Goal: Information Seeking & Learning: Understand process/instructions

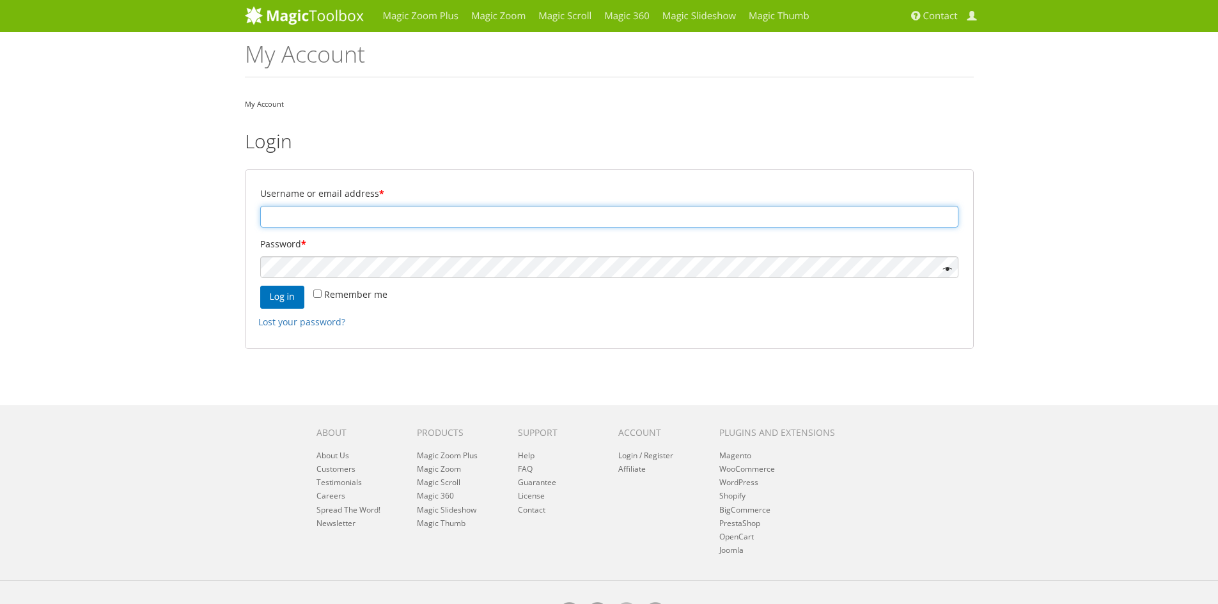
click at [395, 219] on input "Username or email address *" at bounding box center [609, 217] width 698 height 22
type input "[EMAIL_ADDRESS][DOMAIN_NAME]"
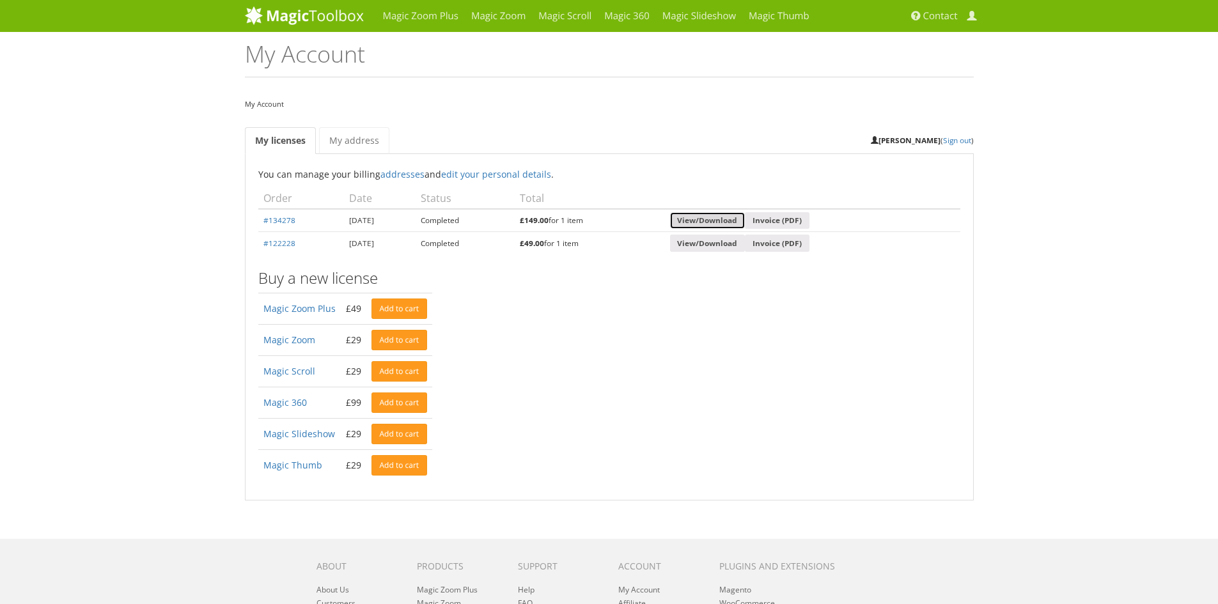
click at [728, 222] on link "View/Download" at bounding box center [707, 220] width 75 height 17
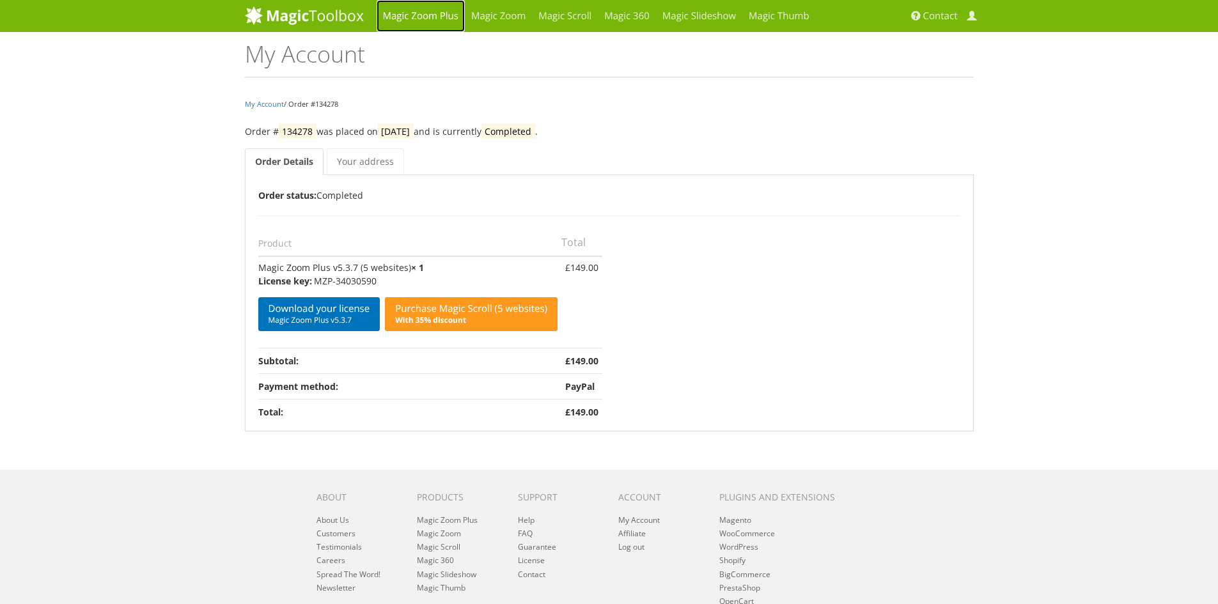
click at [443, 13] on link "Magic Zoom Plus" at bounding box center [421, 16] width 88 height 32
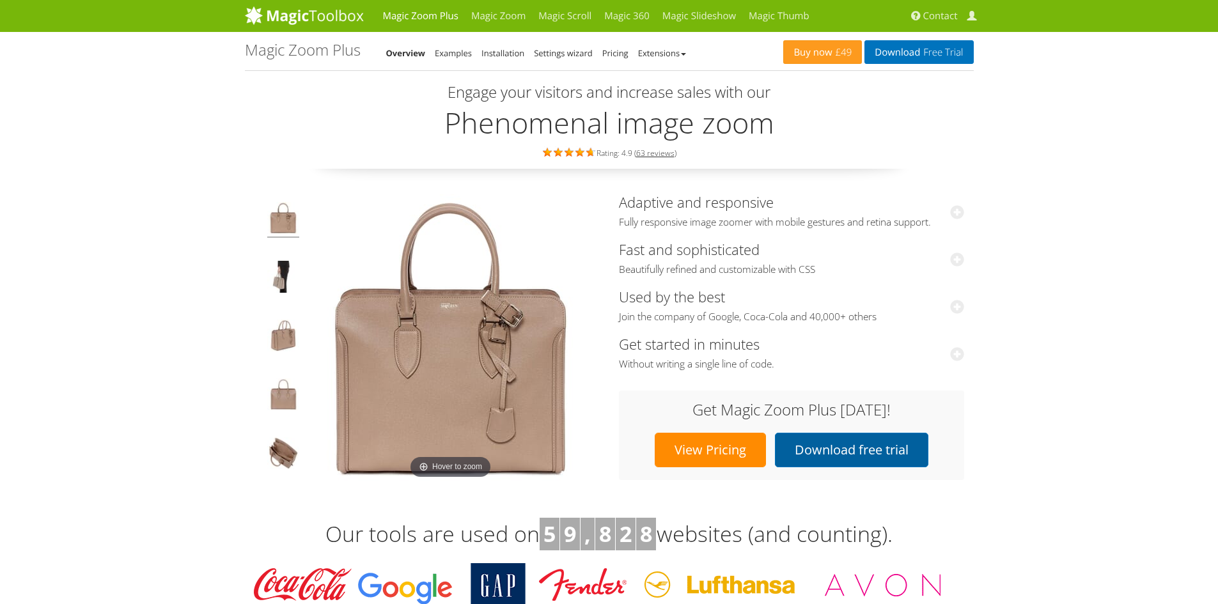
click at [814, 452] on link "Download free trial" at bounding box center [851, 450] width 153 height 35
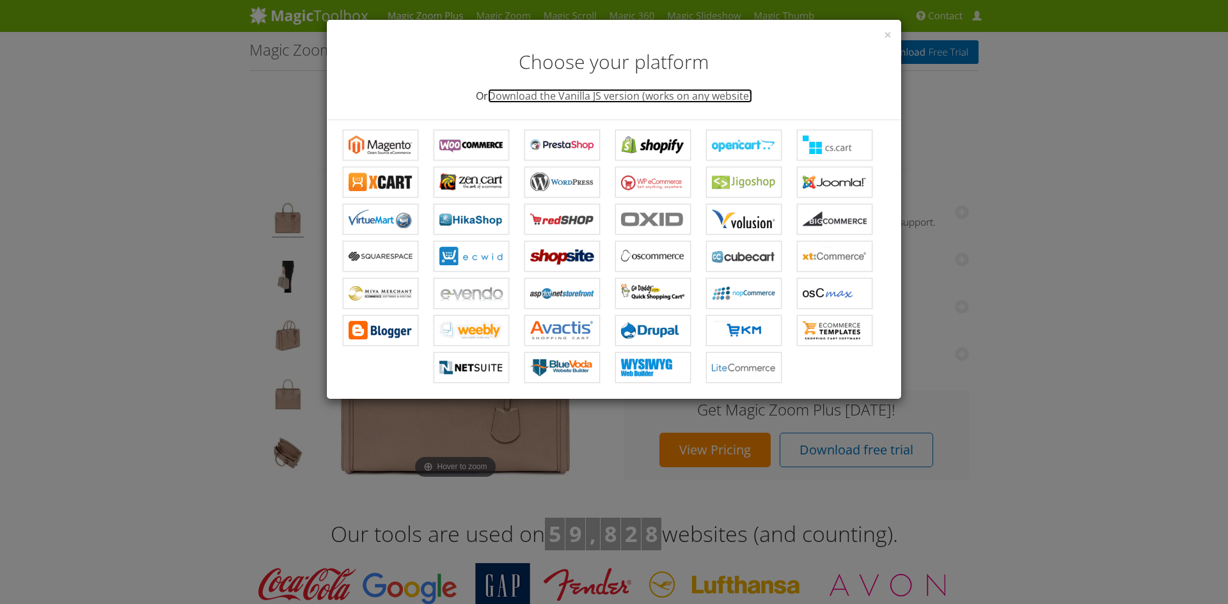
click at [610, 101] on link "Download the Vanilla JS version (works on any website)" at bounding box center [620, 96] width 264 height 14
click at [892, 35] on div "× Choose your platform Or Download the Vanilla JS version (works on any website)" at bounding box center [614, 70] width 574 height 100
click at [890, 33] on span "×" at bounding box center [888, 35] width 8 height 18
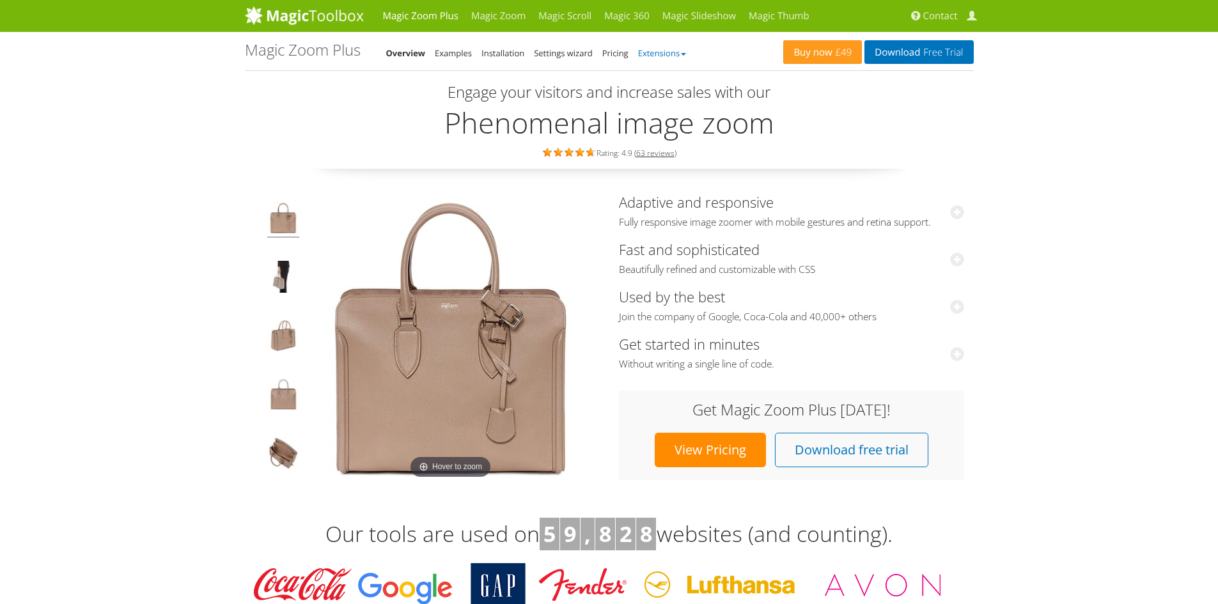
click at [659, 52] on link "Extensions" at bounding box center [662, 53] width 48 height 12
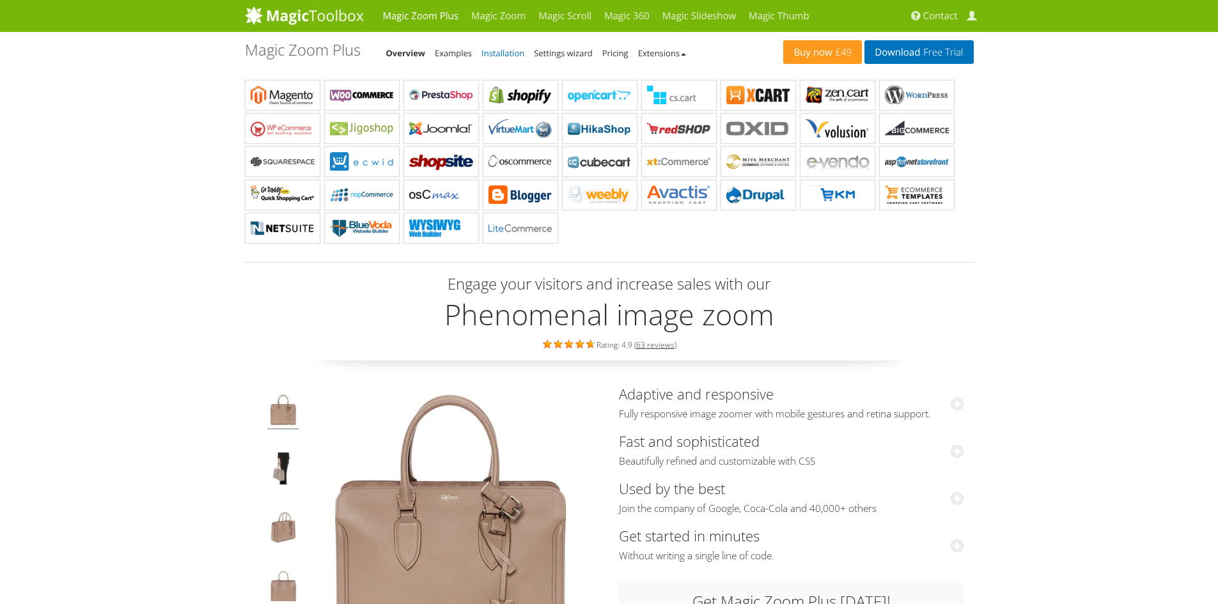
click at [505, 51] on link "Installation" at bounding box center [503, 53] width 43 height 12
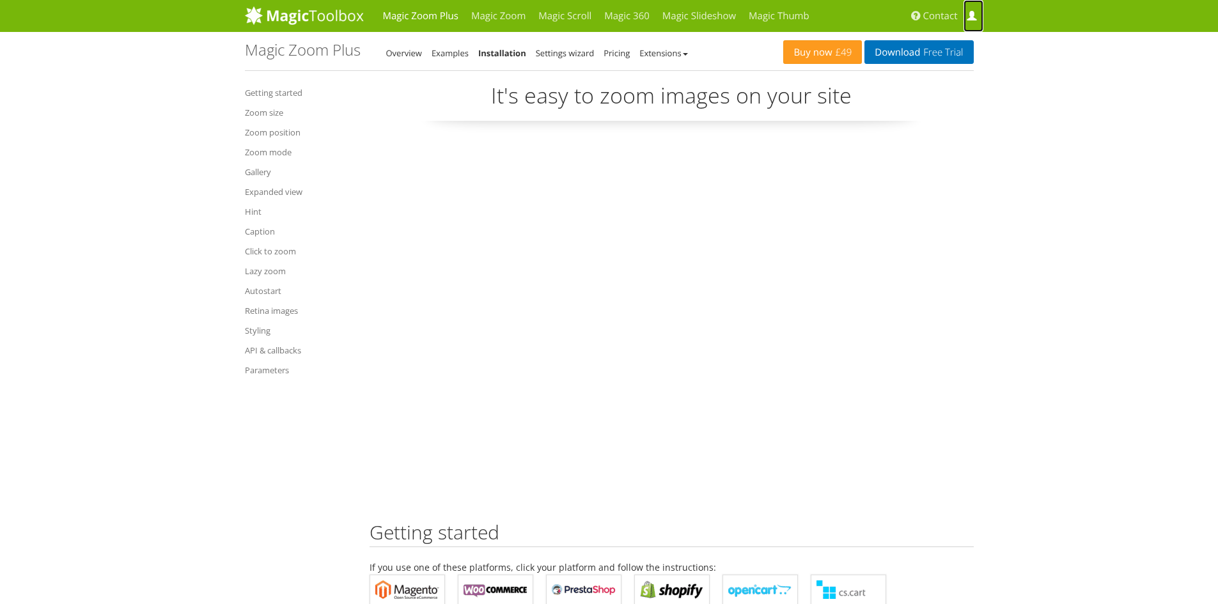
click at [972, 19] on span at bounding box center [972, 17] width 10 height 10
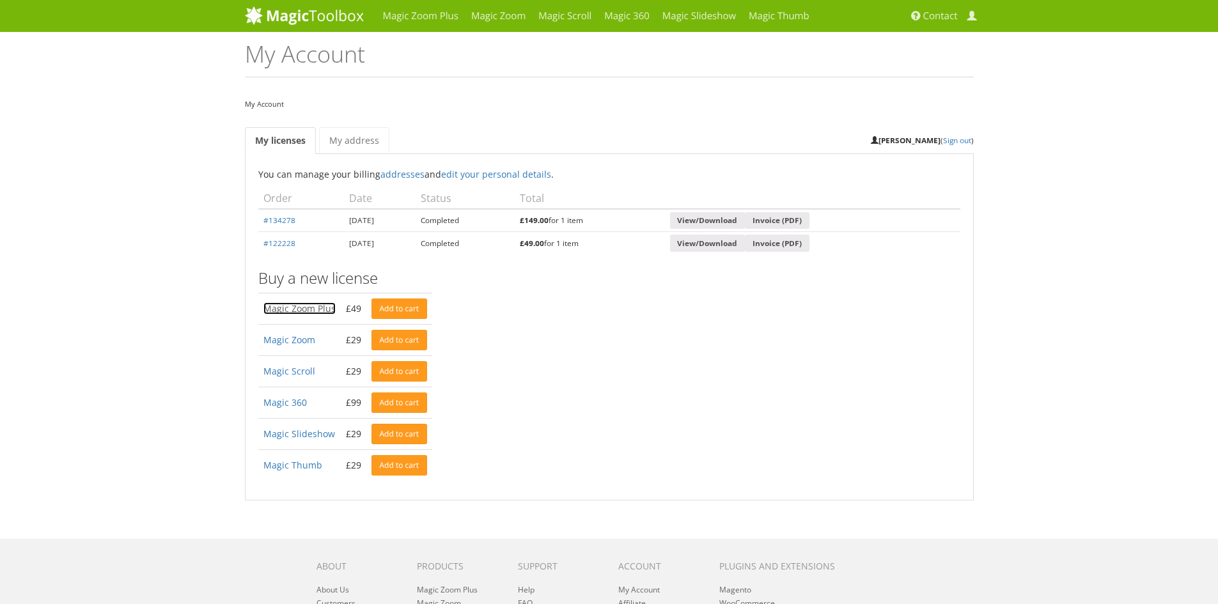
click at [279, 311] on link "Magic Zoom Plus" at bounding box center [300, 309] width 72 height 12
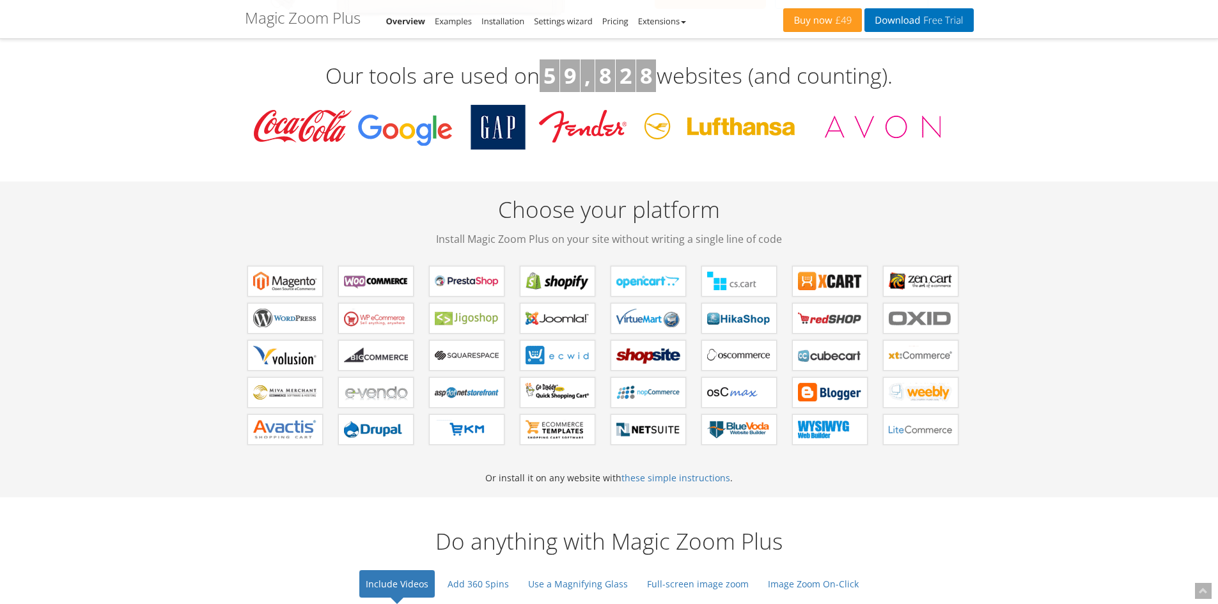
scroll to position [448, 0]
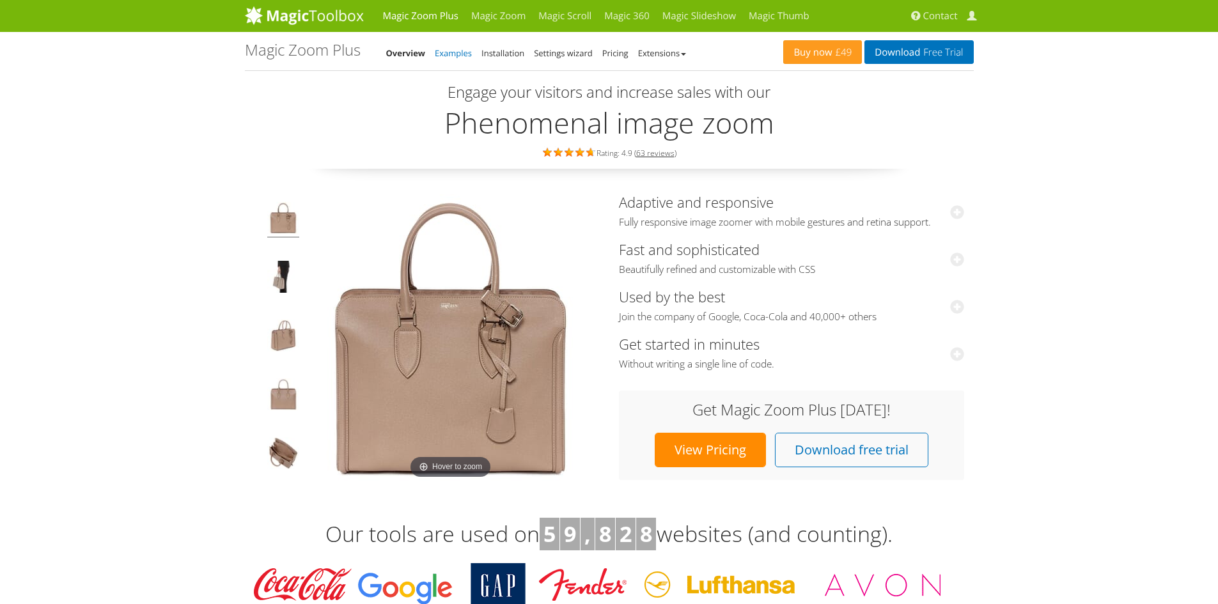
click at [462, 55] on link "Examples" at bounding box center [453, 53] width 37 height 12
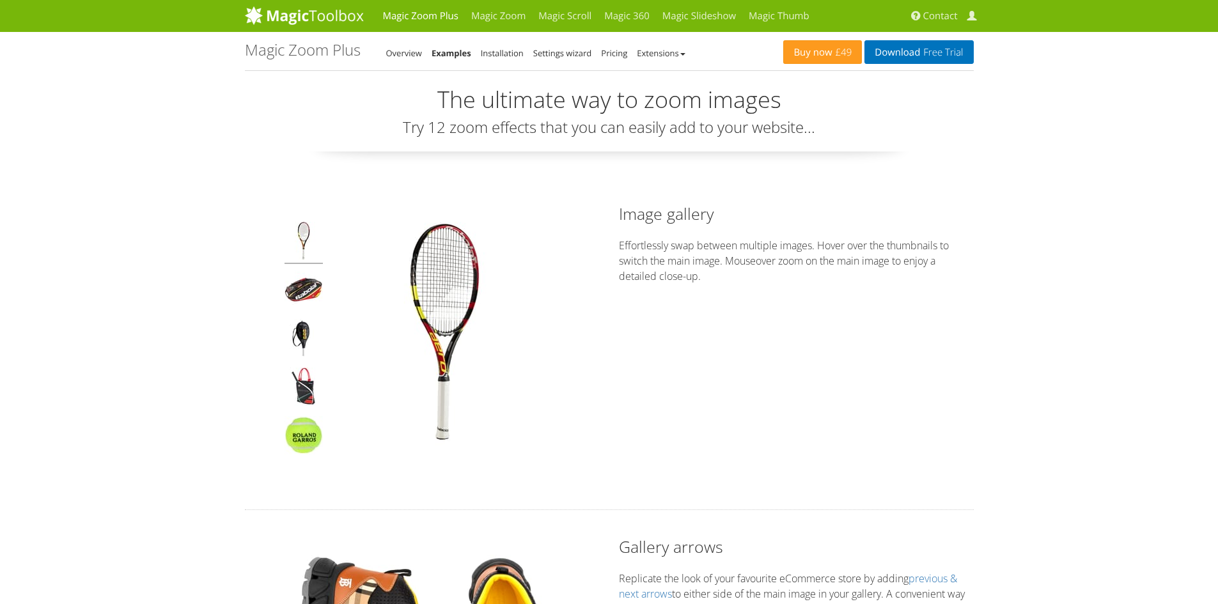
click at [506, 53] on link "Installation" at bounding box center [502, 53] width 43 height 12
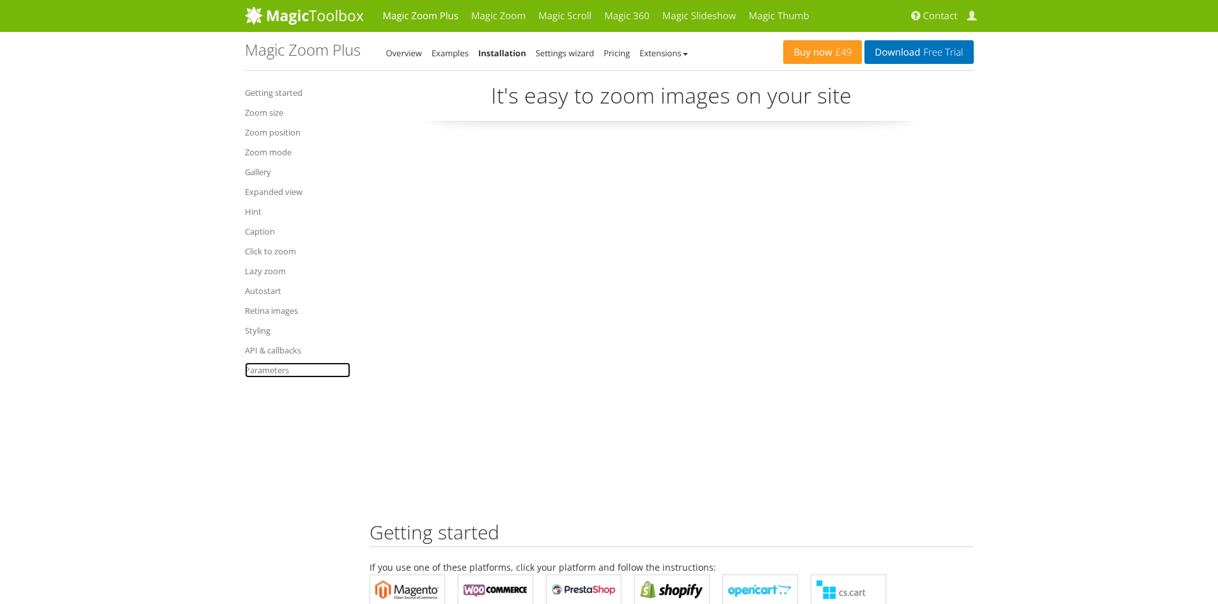
click at [285, 367] on link "Parameters" at bounding box center [298, 370] width 106 height 15
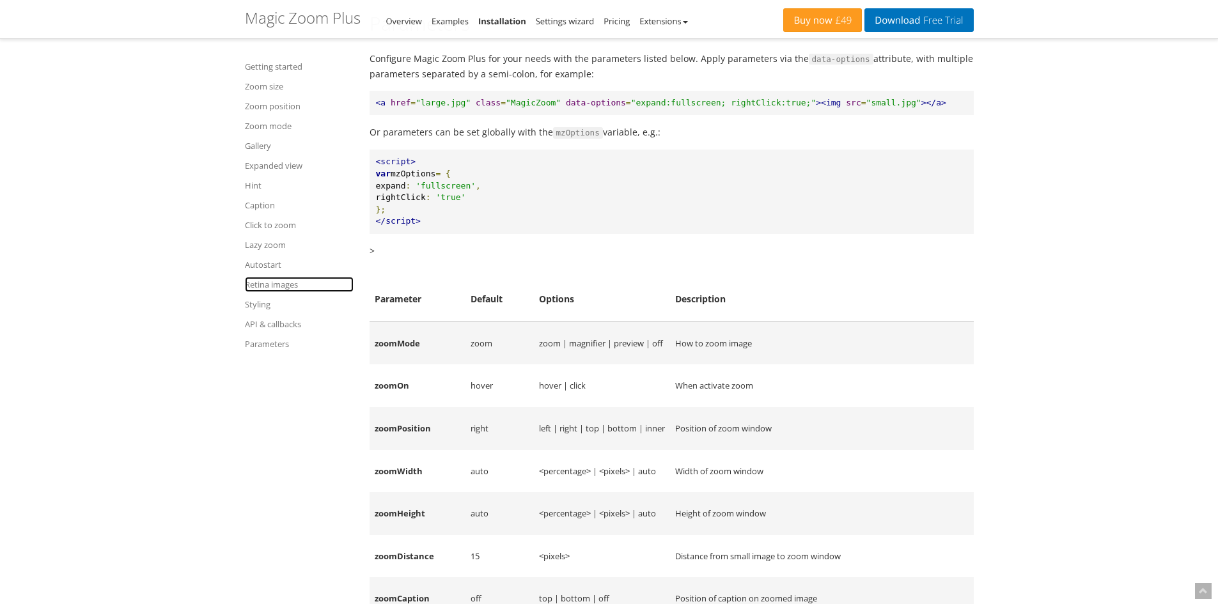
click at [281, 288] on link "Retina images" at bounding box center [299, 284] width 109 height 15
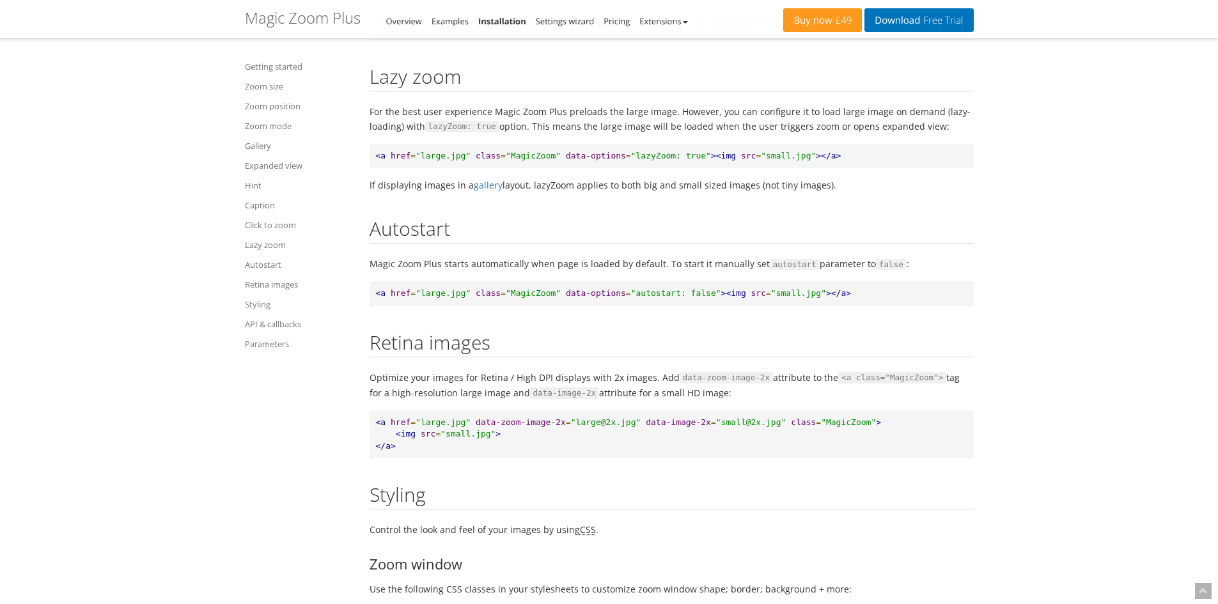
scroll to position [11754, 0]
drag, startPoint x: 681, startPoint y: 197, endPoint x: 551, endPoint y: 204, distance: 130.0
click at [551, 170] on pre "<a href = "large.jpg" class = "MagicZoom" data-options = "lazyZoom: true" ><img…" at bounding box center [672, 157] width 604 height 25
copy pre "data-options = "lazyZoom: true""
drag, startPoint x: 617, startPoint y: 230, endPoint x: 657, endPoint y: 217, distance: 42.1
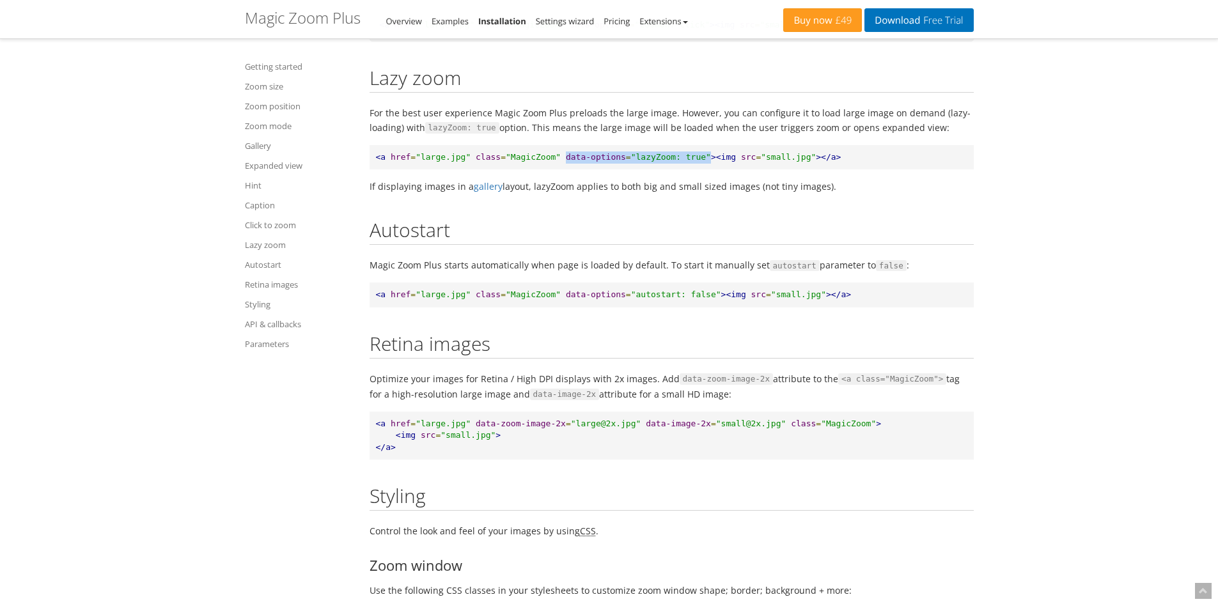
drag, startPoint x: 677, startPoint y: 198, endPoint x: 611, endPoint y: 202, distance: 66.0
click at [631, 162] on span ""lazyZoom: true"" at bounding box center [671, 157] width 80 height 10
copy span "lazyZoom: true"
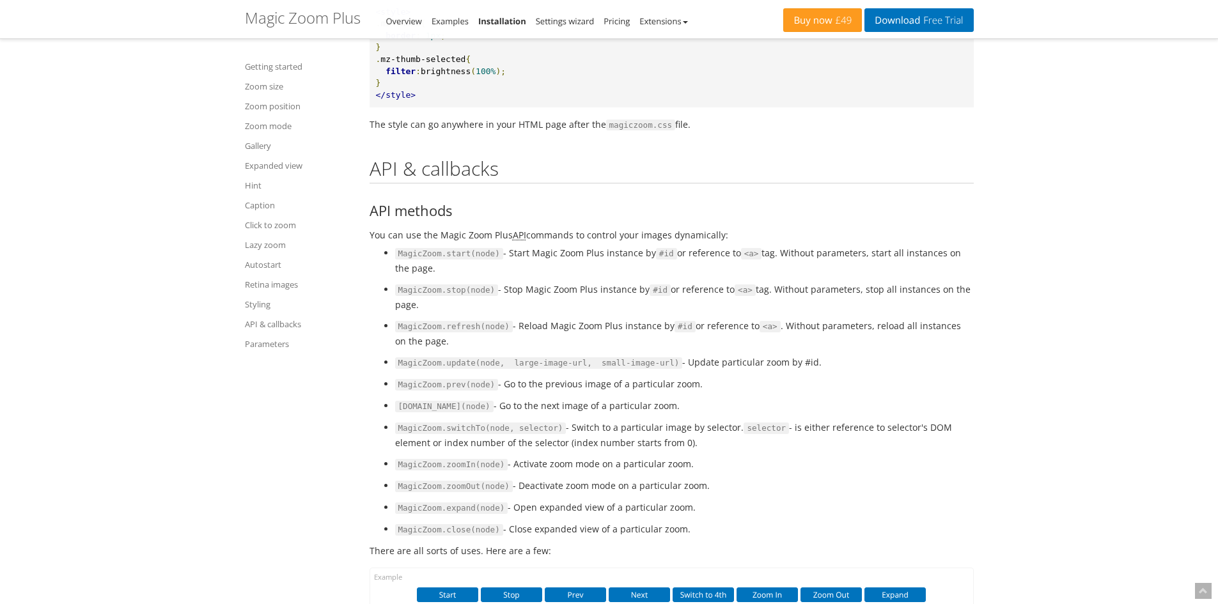
scroll to position [13353, 0]
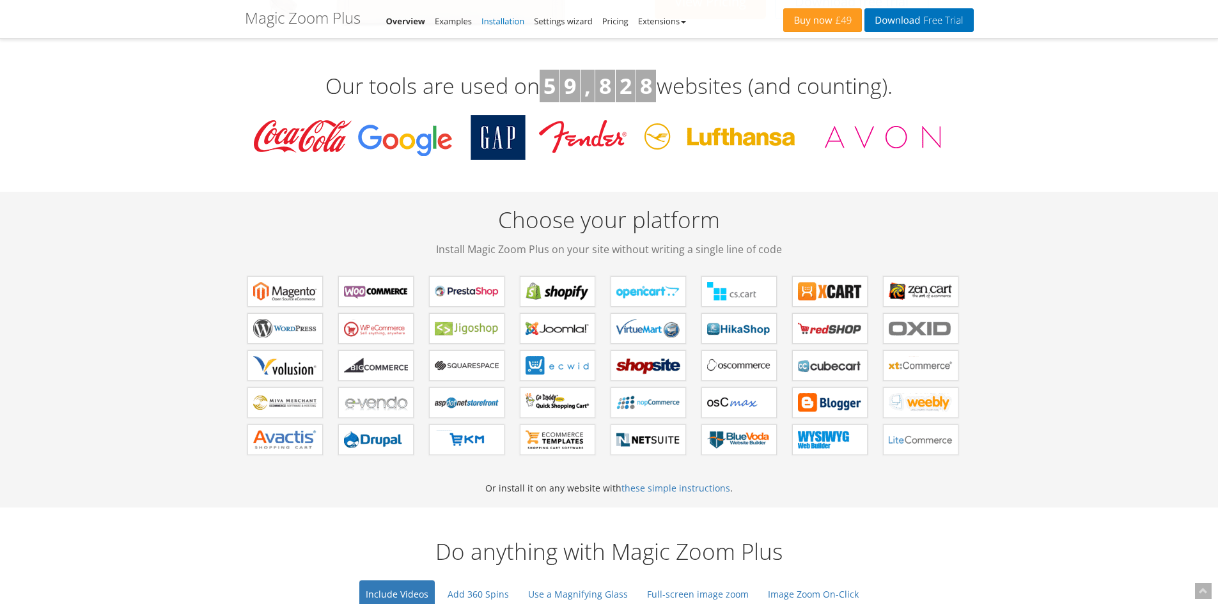
click at [499, 19] on link "Installation" at bounding box center [503, 21] width 43 height 12
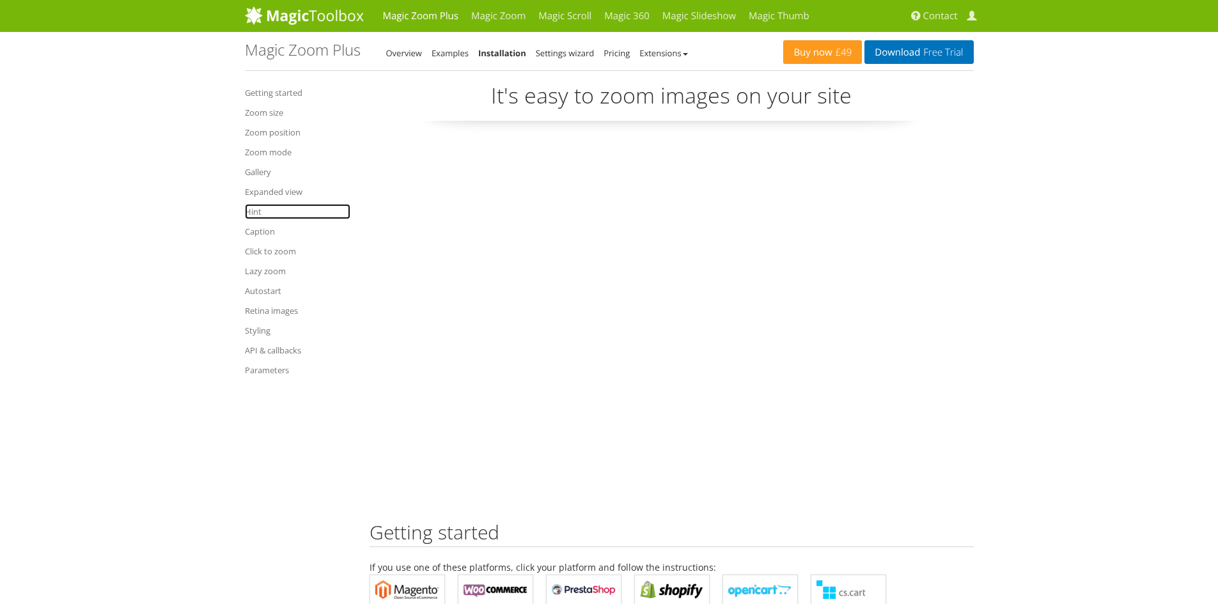
click at [259, 214] on link "Hint" at bounding box center [298, 211] width 106 height 15
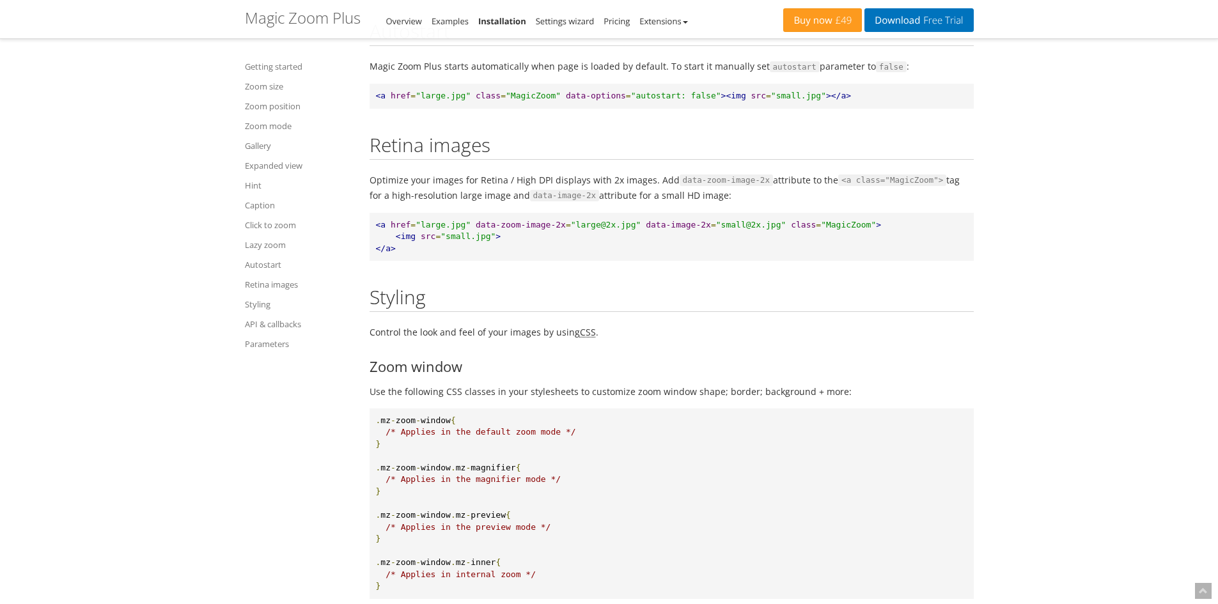
scroll to position [11990, 0]
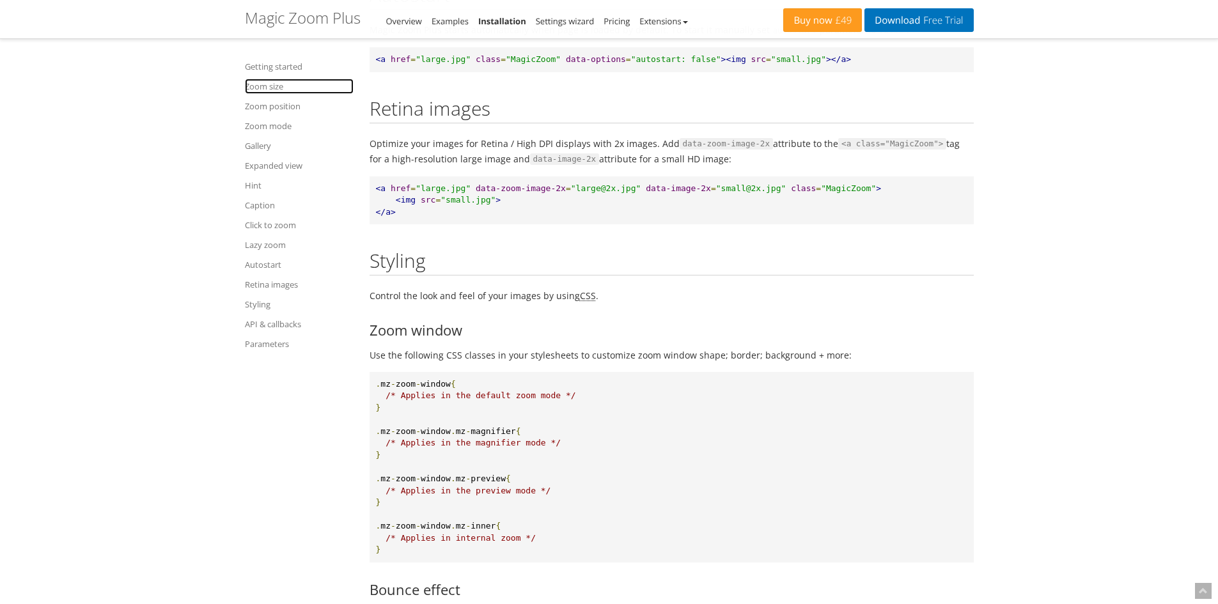
click at [269, 88] on link "Zoom size" at bounding box center [299, 86] width 109 height 15
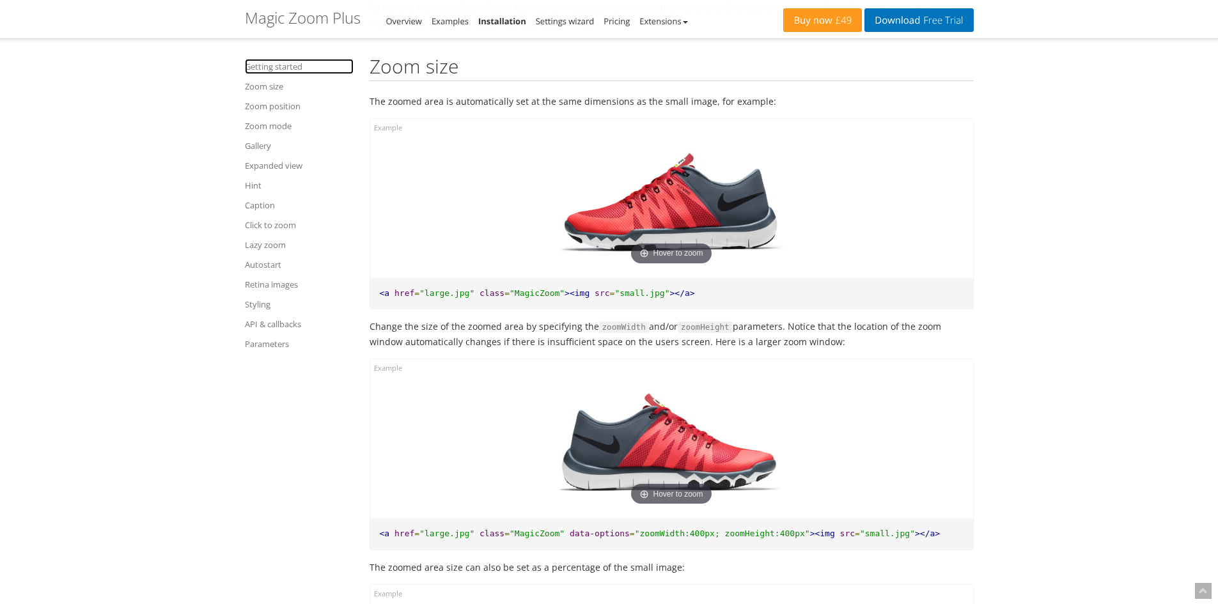
click at [276, 62] on link "Getting started" at bounding box center [299, 66] width 109 height 15
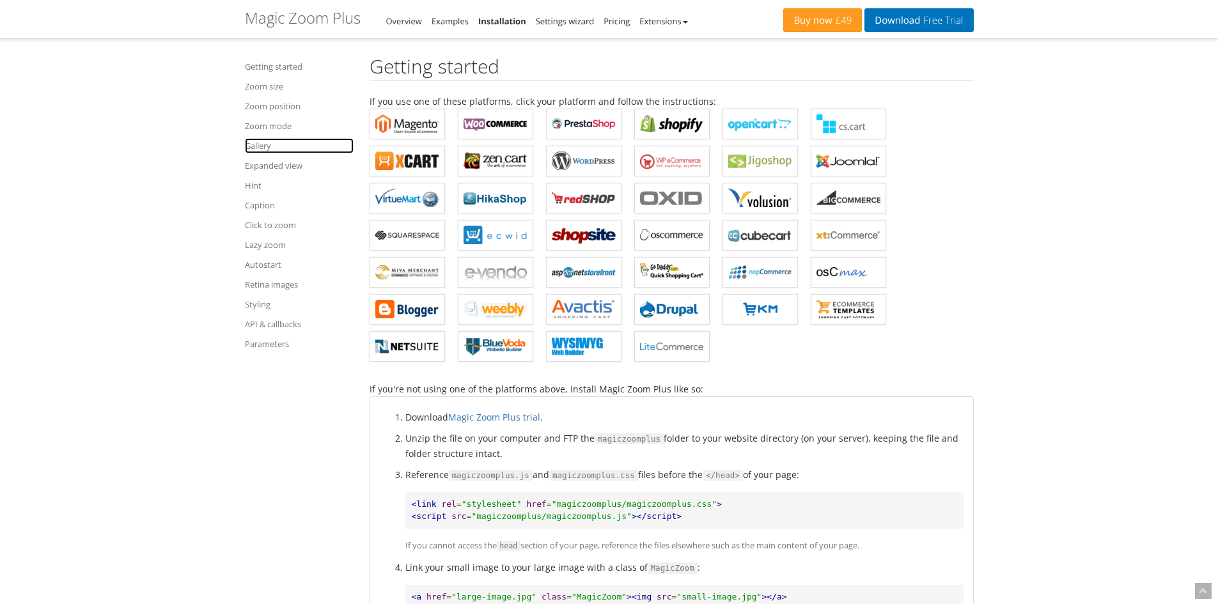
click at [265, 152] on link "Gallery" at bounding box center [299, 145] width 109 height 15
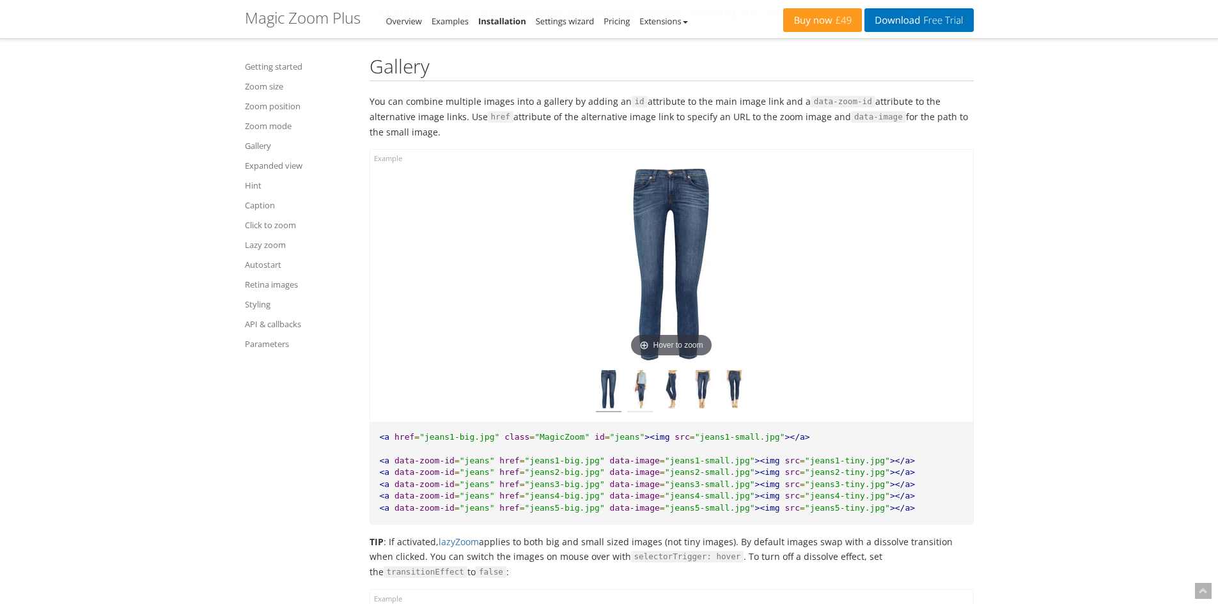
click at [635, 380] on img at bounding box center [640, 391] width 26 height 42
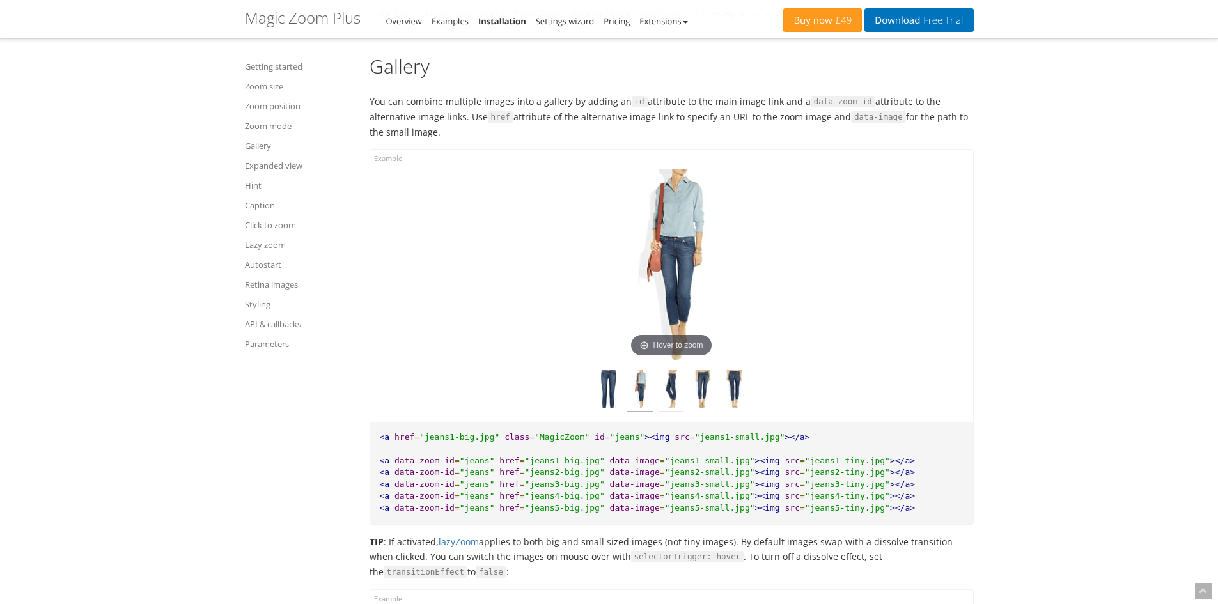
click at [679, 390] on img at bounding box center [672, 391] width 26 height 42
click at [704, 393] on img at bounding box center [703, 391] width 26 height 42
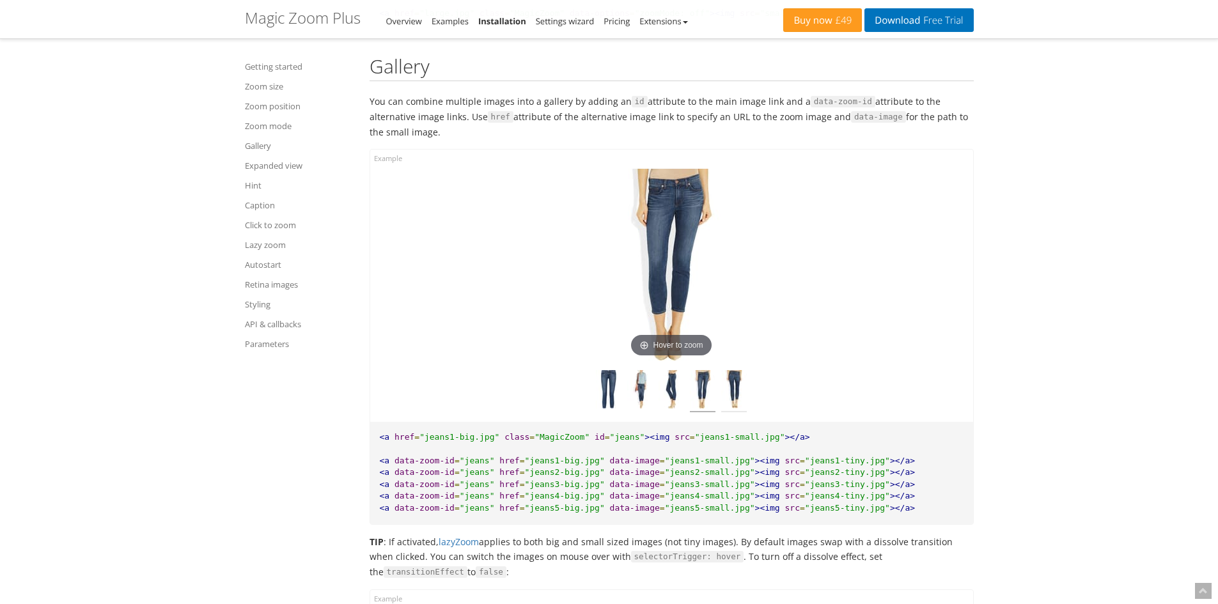
click at [739, 390] on img at bounding box center [734, 391] width 26 height 42
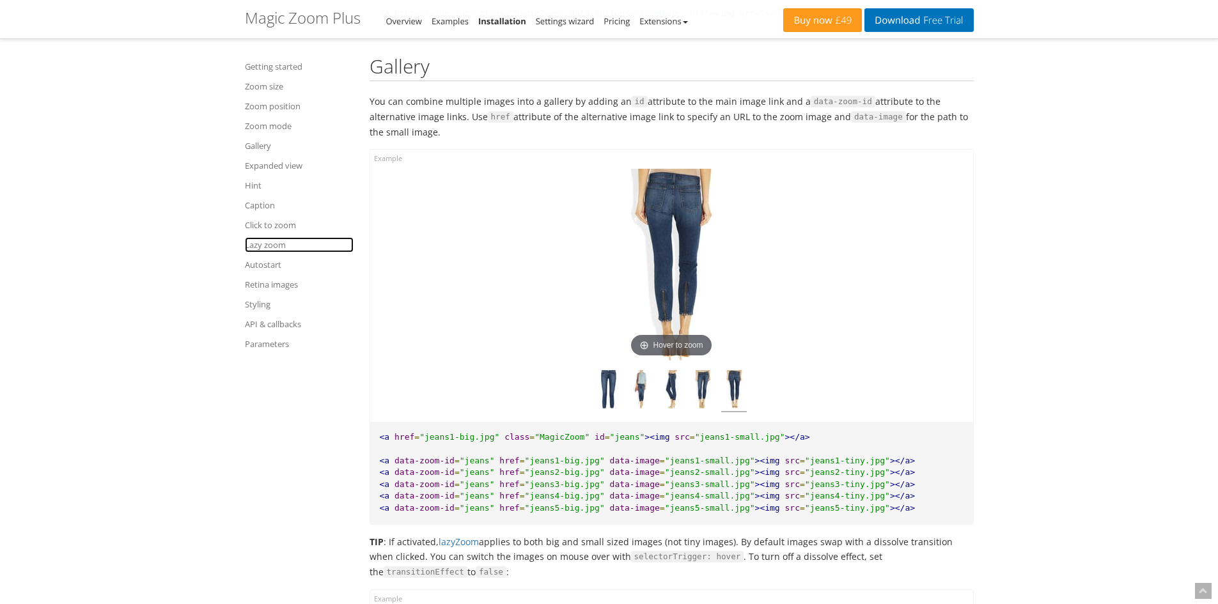
click at [264, 245] on link "Lazy zoom" at bounding box center [299, 244] width 109 height 15
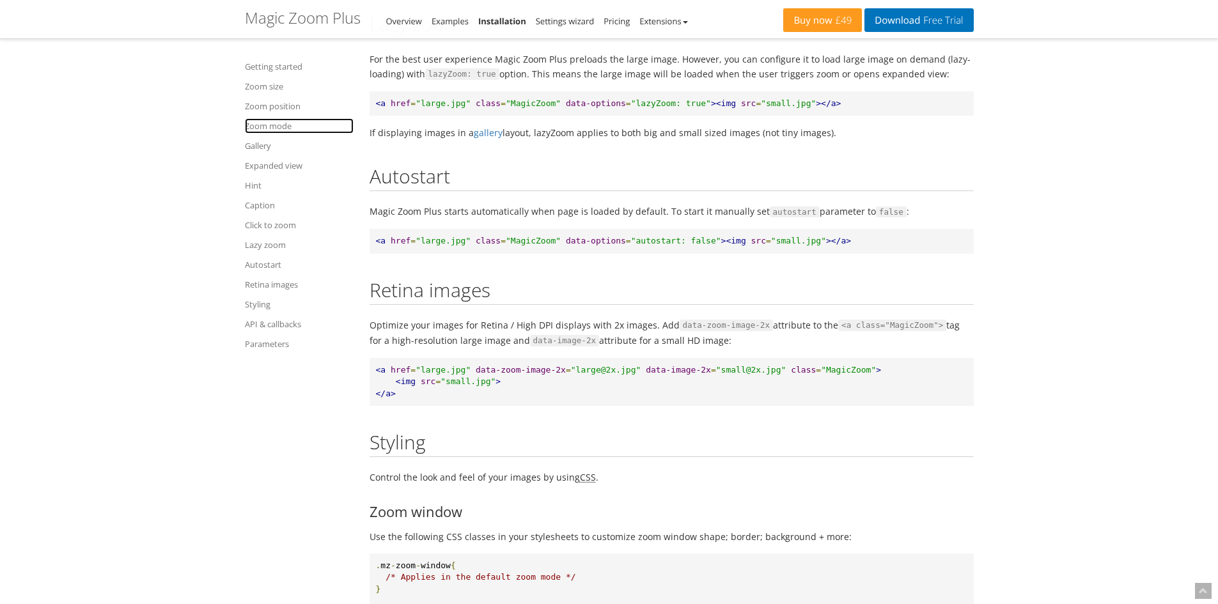
click at [271, 127] on link "Zoom mode" at bounding box center [299, 125] width 109 height 15
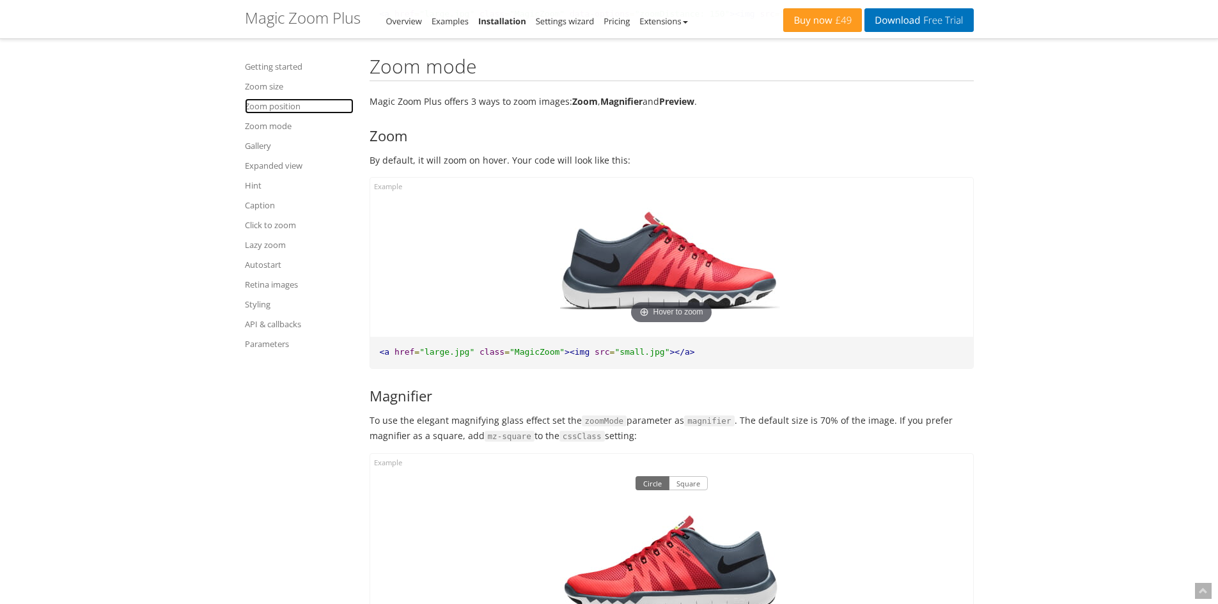
click at [274, 101] on link "Zoom position" at bounding box center [299, 105] width 109 height 15
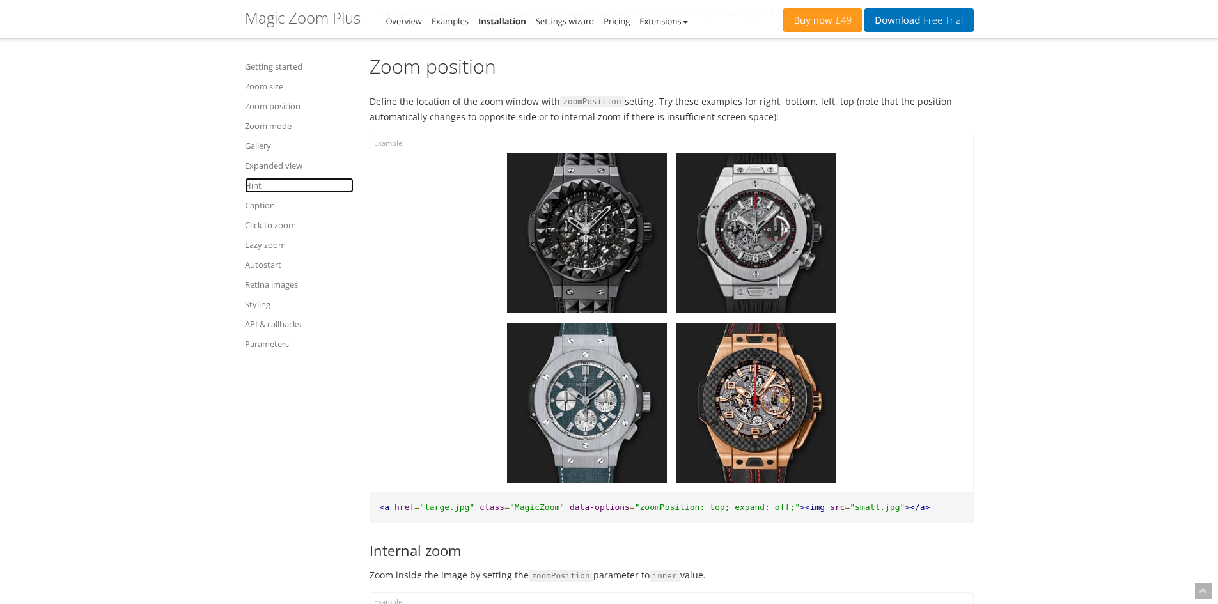
click at [262, 187] on link "Hint" at bounding box center [299, 185] width 109 height 15
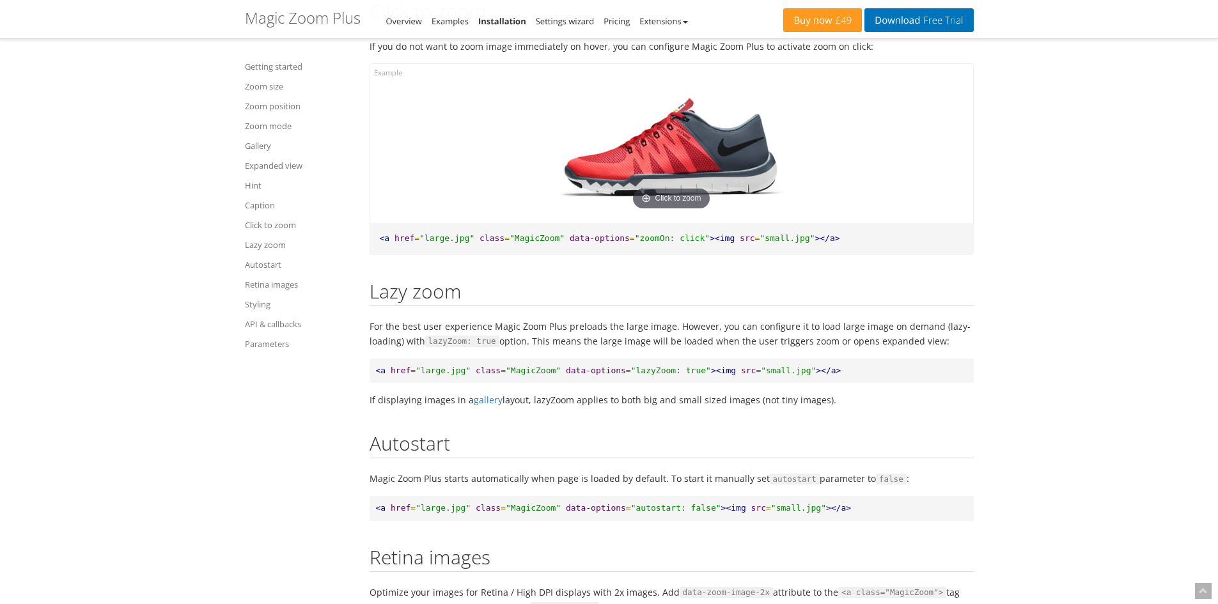
scroll to position [11541, 0]
click at [282, 343] on link "Parameters" at bounding box center [299, 343] width 109 height 15
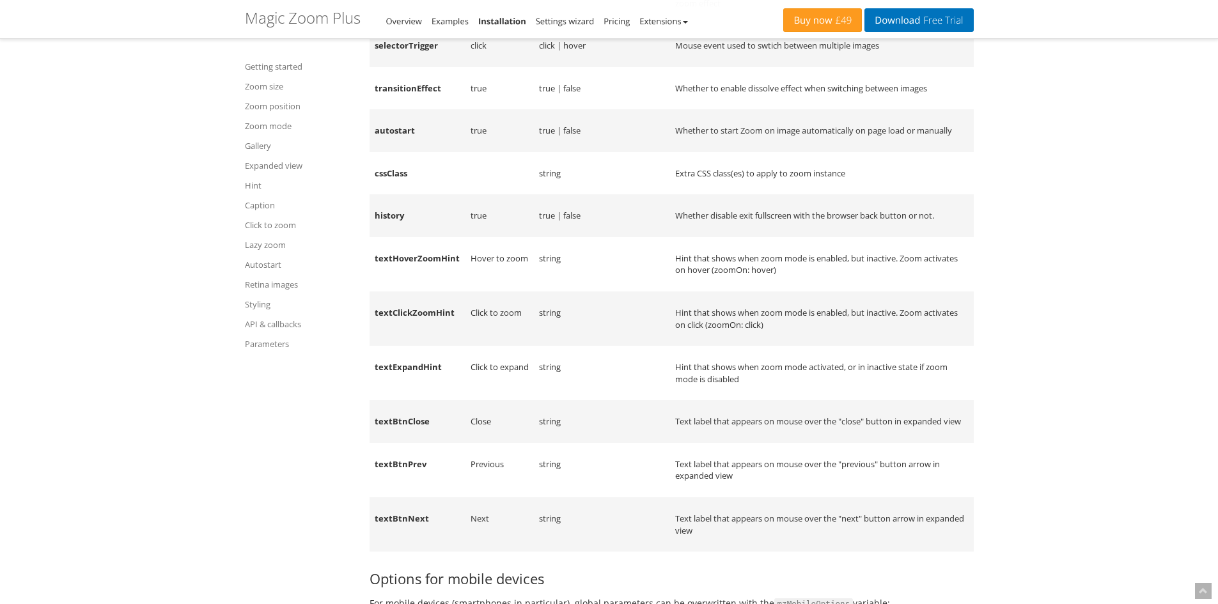
scroll to position [15786, 0]
drag, startPoint x: 382, startPoint y: 296, endPoint x: 405, endPoint y: 307, distance: 25.5
click at [383, 293] on td "textHoverZoomHint" at bounding box center [418, 266] width 96 height 54
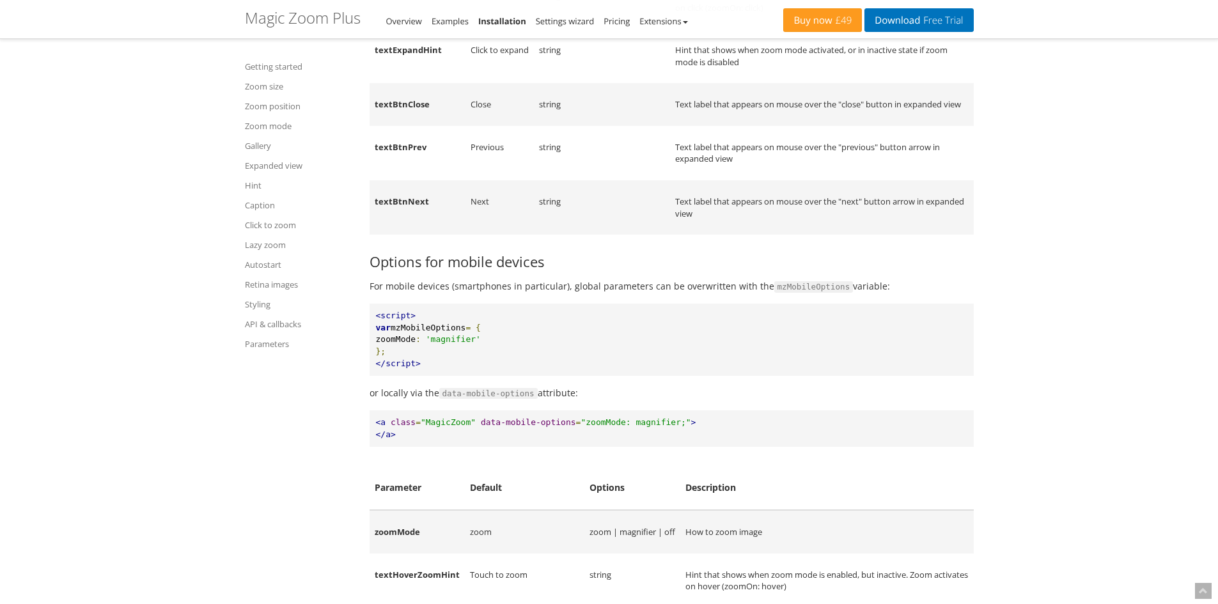
scroll to position [16105, 0]
click at [508, 426] on span "data-mobile-options" at bounding box center [528, 421] width 95 height 10
copy span "mobile"
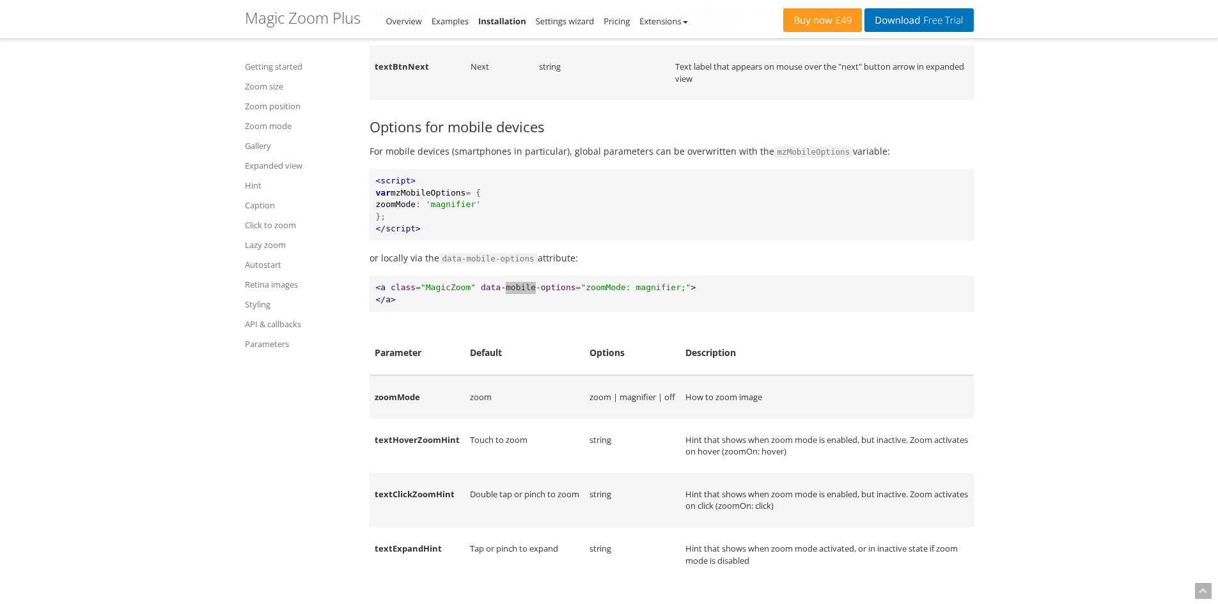
scroll to position [16297, 0]
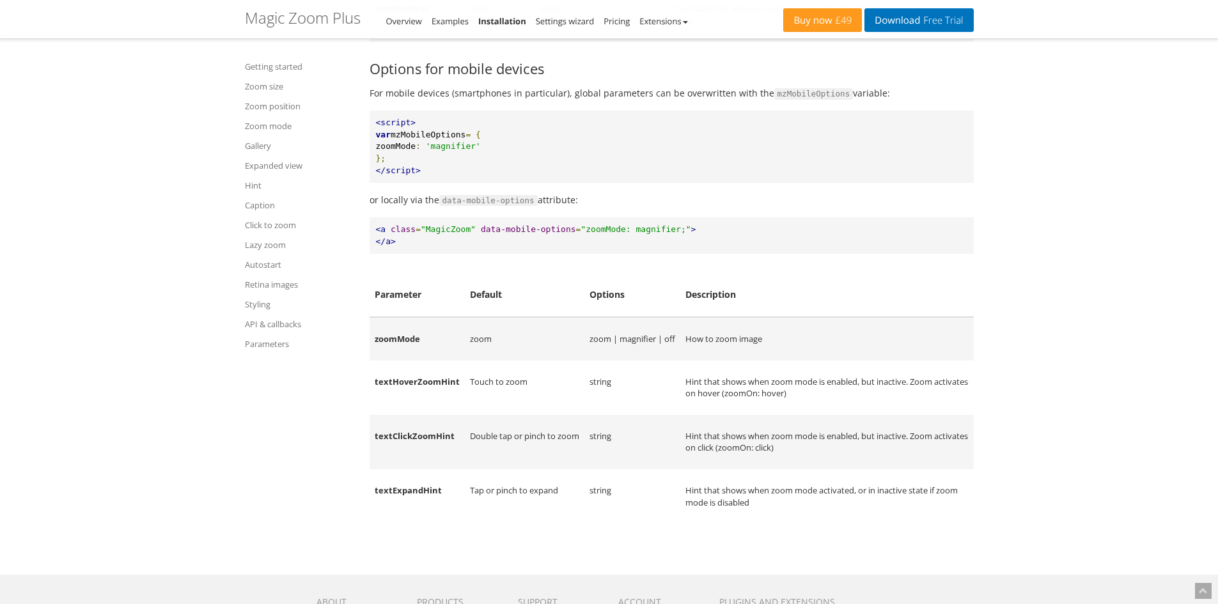
click at [415, 469] on td "textClickZoomHint" at bounding box center [417, 442] width 95 height 54
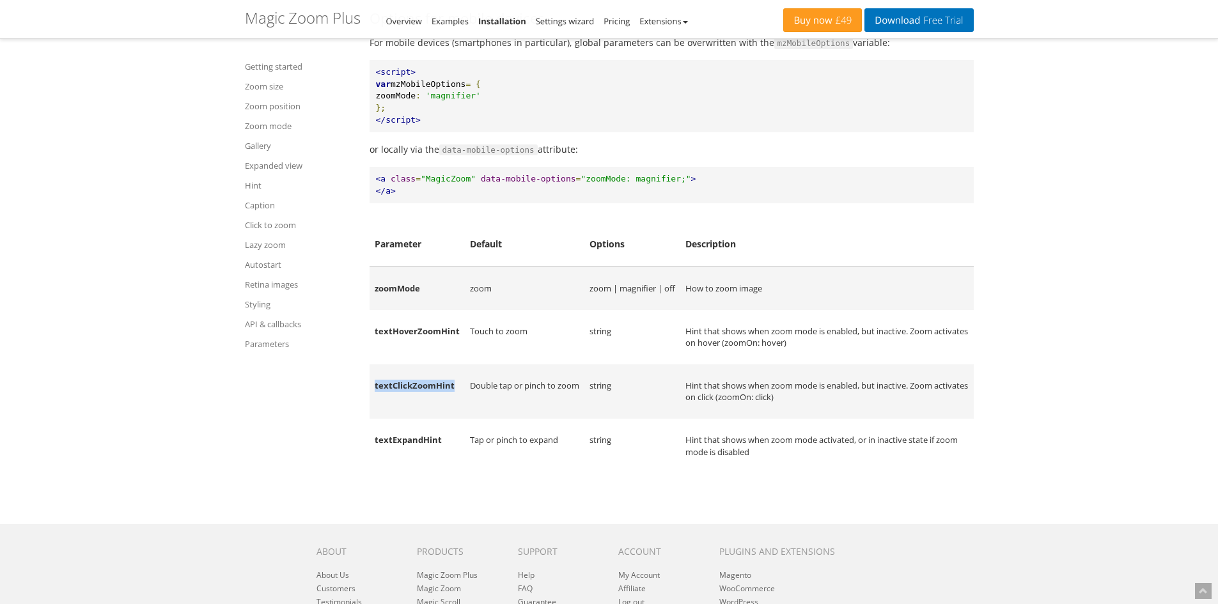
scroll to position [16361, 0]
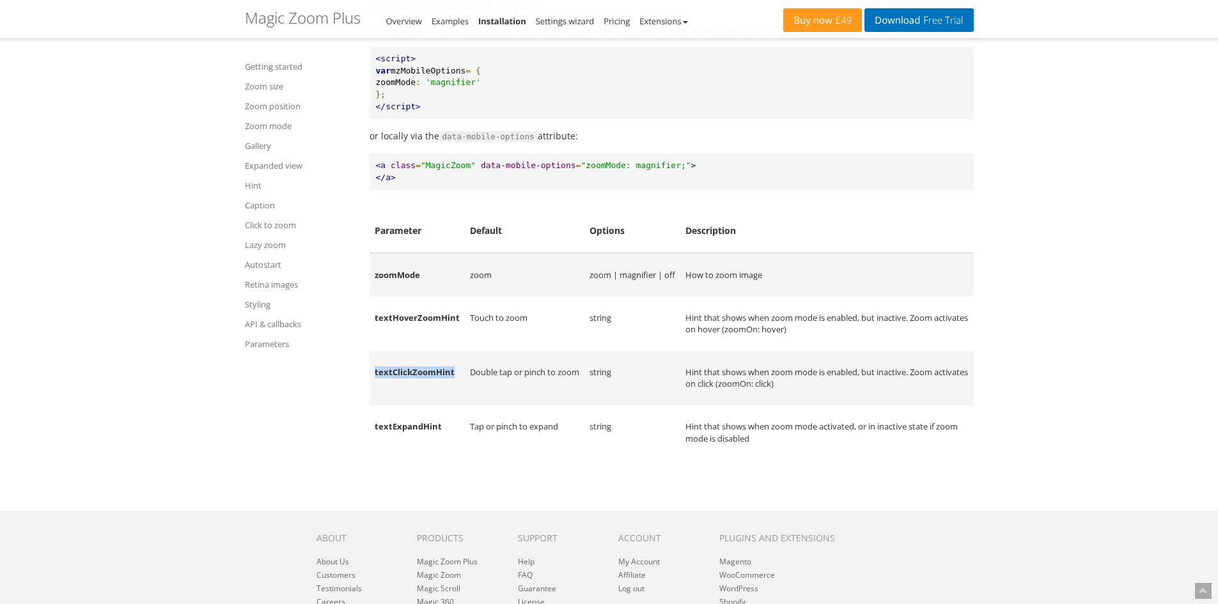
copy td "textClickZoomHint"
click at [400, 460] on td "textExpandHint" at bounding box center [417, 432] width 95 height 54
copy td "textExpandHint"
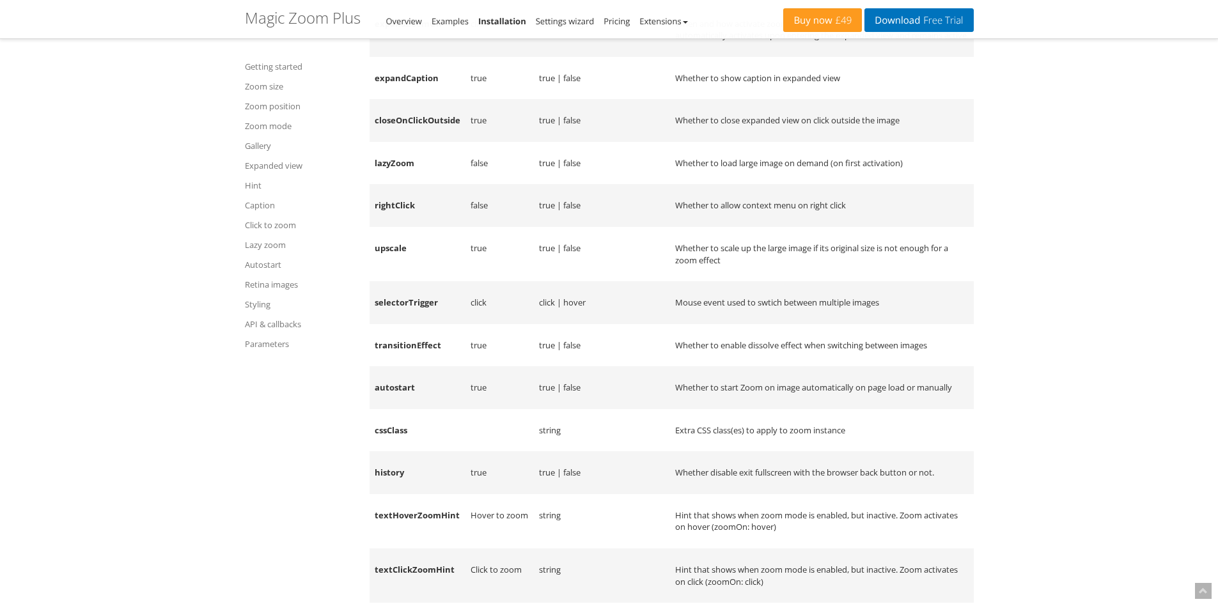
scroll to position [15466, 0]
